Goal: Book appointment/travel/reservation

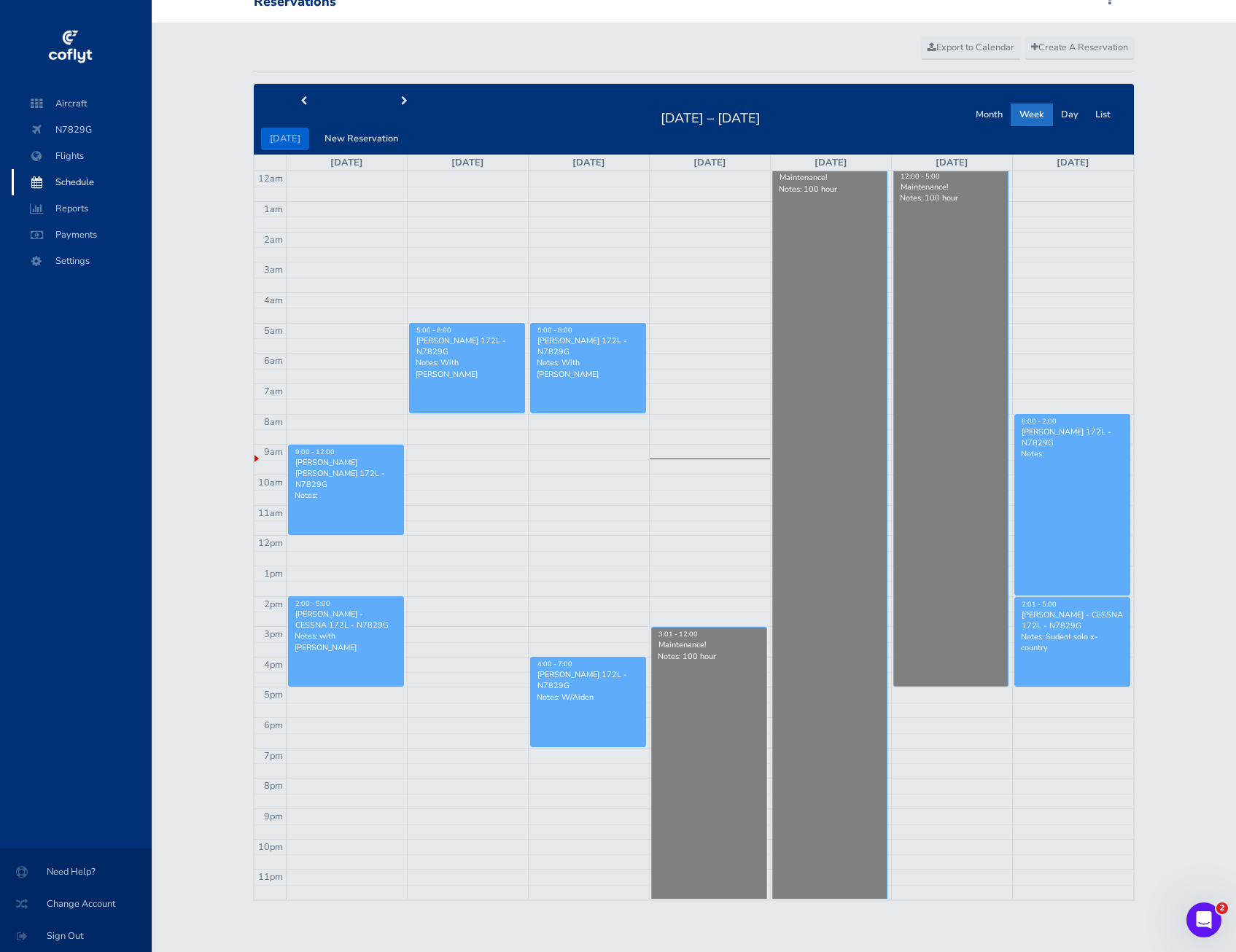
click at [1083, 498] on link "8:00 - 2:00 [PERSON_NAME] 172L - N7829G Notes:" at bounding box center [1072, 504] width 116 height 182
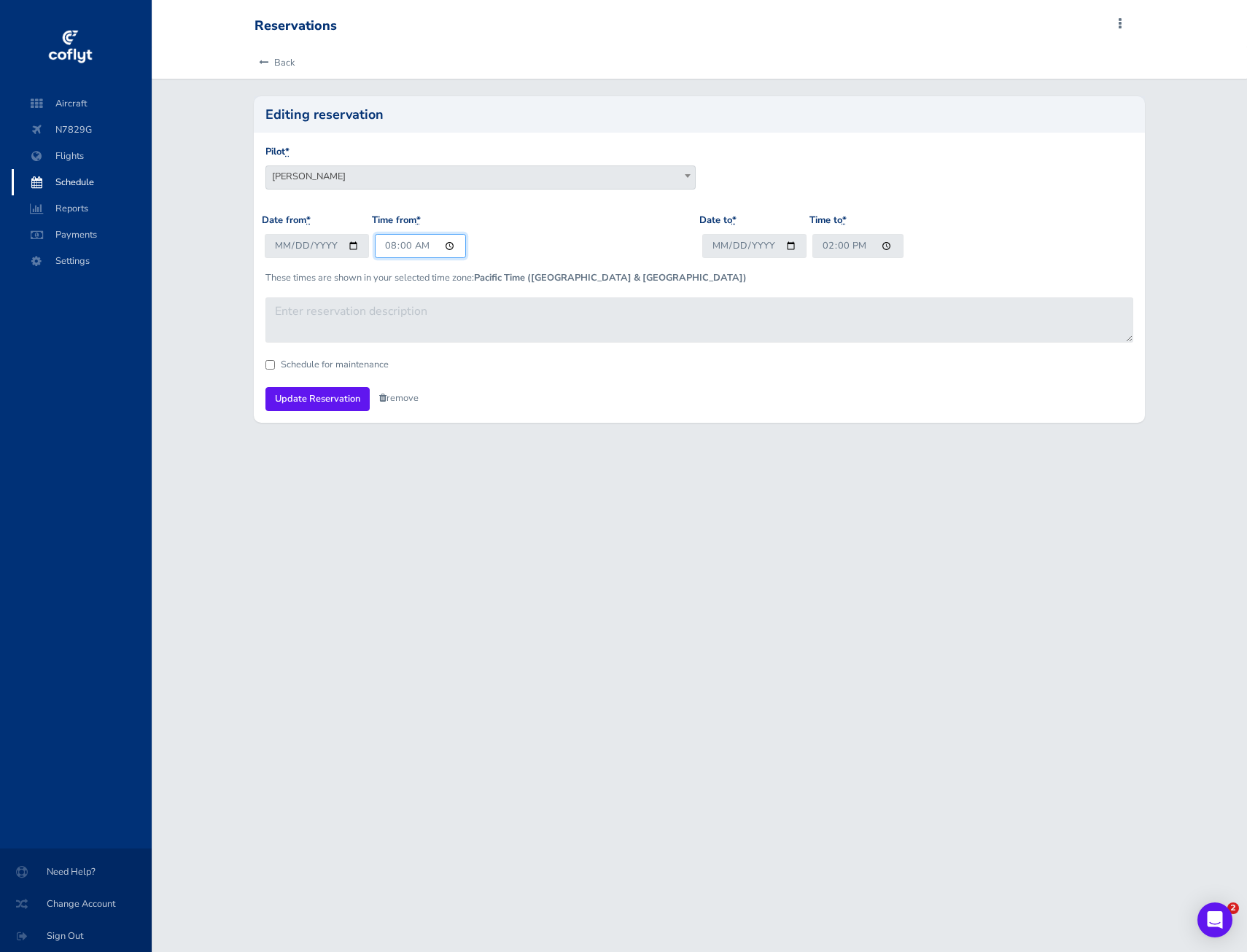
click at [445, 246] on input "08:00" at bounding box center [420, 246] width 91 height 24
type input "06:00"
drag, startPoint x: 343, startPoint y: 442, endPoint x: 334, endPoint y: 436, distance: 10.8
click at [342, 442] on div "Reservations Add Squawk Add Flight Add Reservation K Profile Settings Users Air…" at bounding box center [699, 476] width 1095 height 952
click at [321, 395] on input "Update Reservation" at bounding box center [317, 398] width 105 height 24
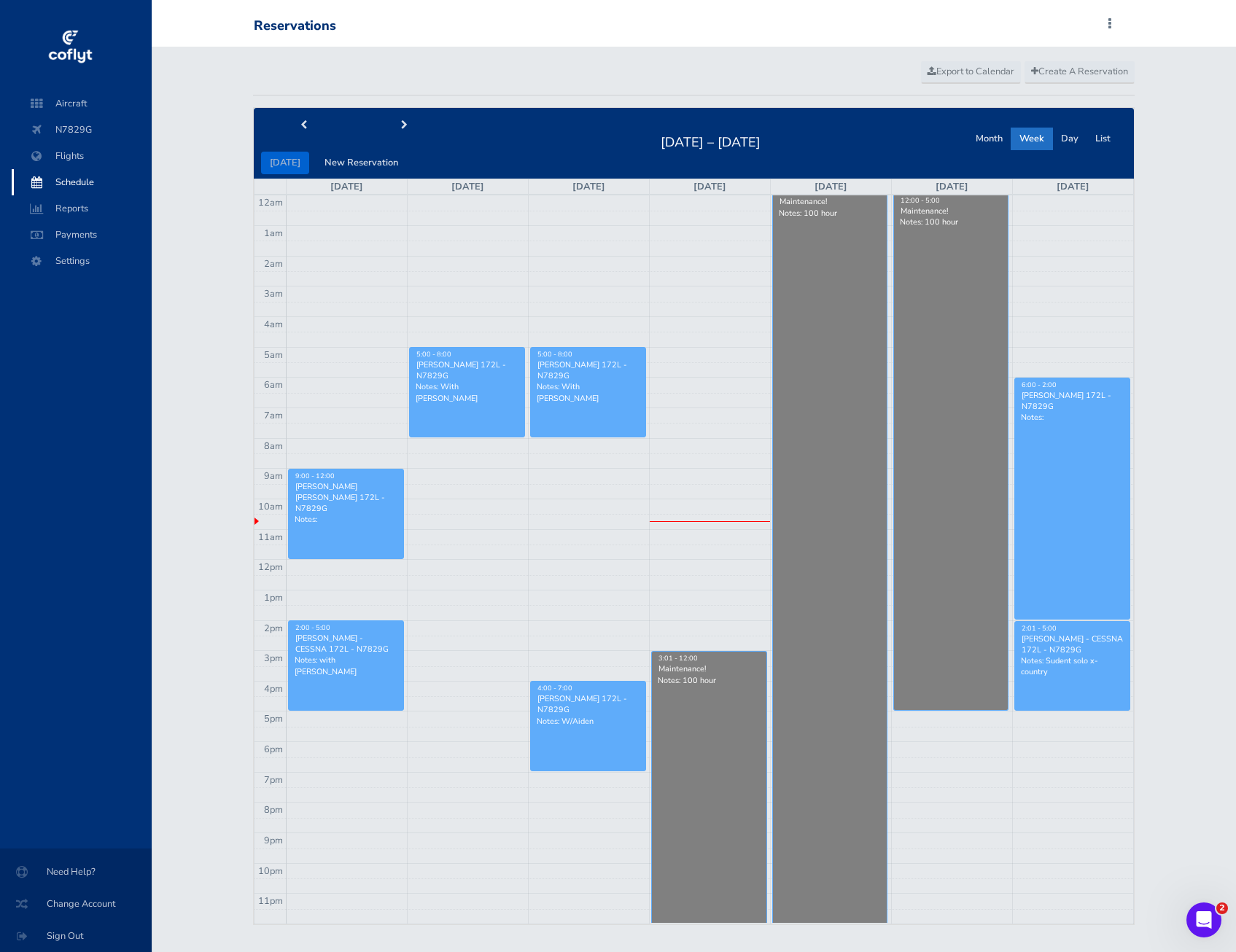
click at [73, 399] on div "Aircraft N7829G Flights Schedule Reports Payments Settings" at bounding box center [82, 469] width 164 height 758
